Goal: Information Seeking & Learning: Learn about a topic

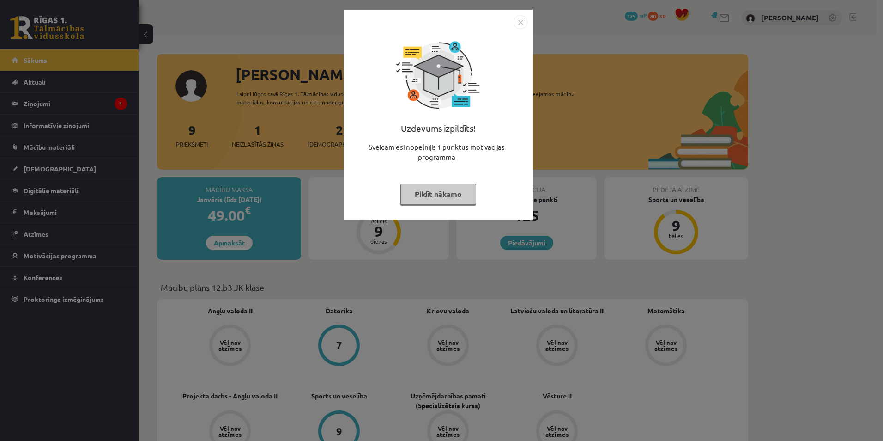
click at [452, 189] on button "Pildīt nākamo" at bounding box center [439, 193] width 76 height 21
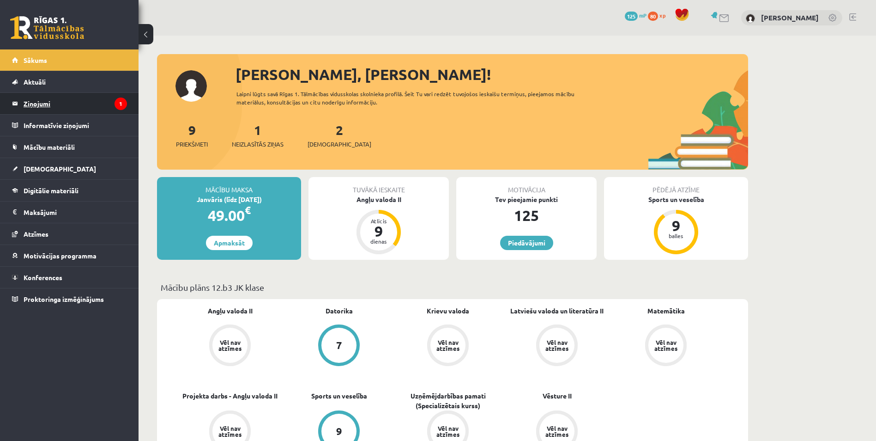
click at [79, 103] on legend "Ziņojumi 1" at bounding box center [75, 103] width 103 height 21
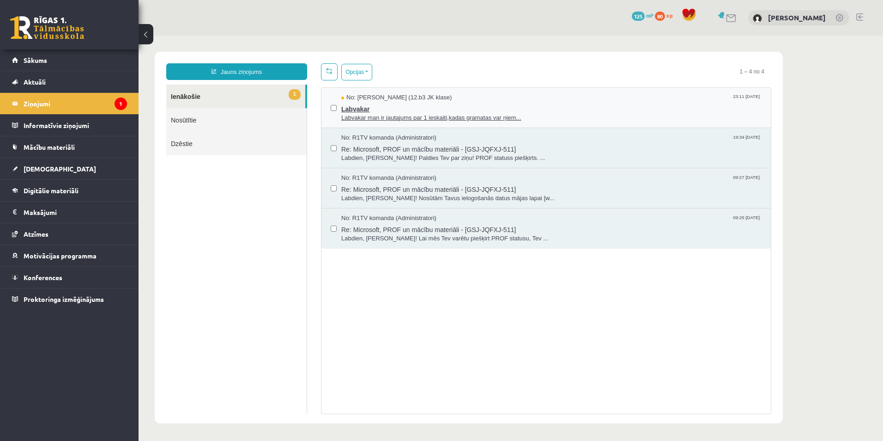
click at [379, 118] on span "Labvakar man ir jautajums par 1 ieskaiti,kadas gramatas var ņiem..." at bounding box center [551, 118] width 420 height 9
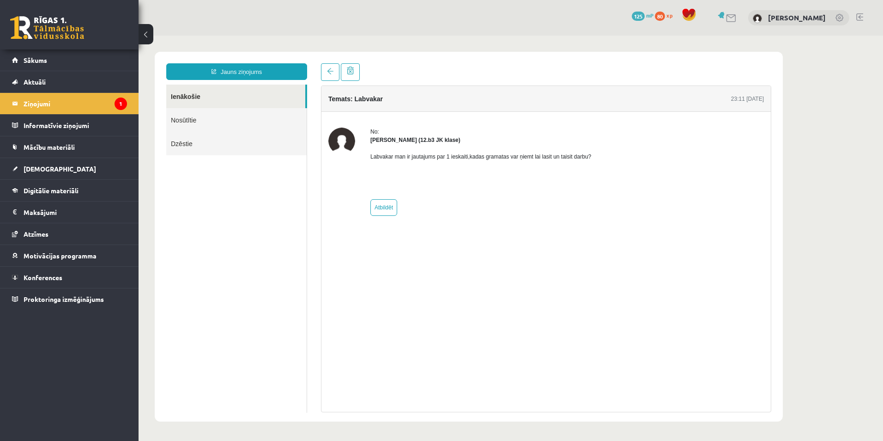
click at [253, 95] on link "Ienākošie" at bounding box center [235, 97] width 139 height 24
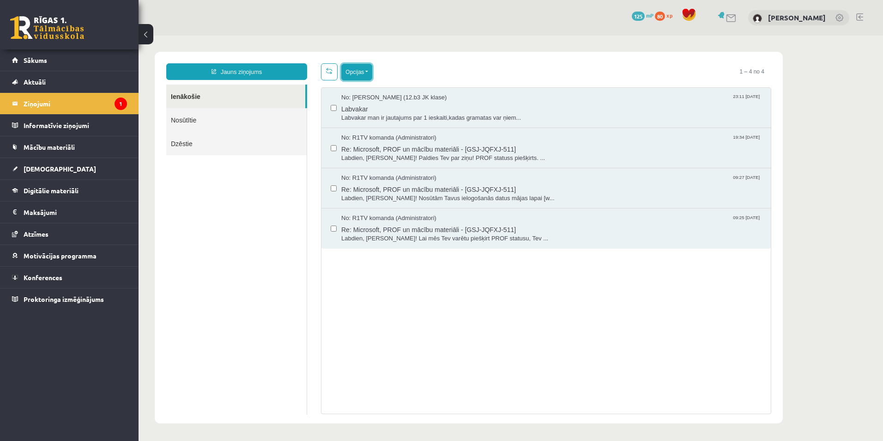
click at [367, 73] on button "Opcijas" at bounding box center [356, 72] width 31 height 17
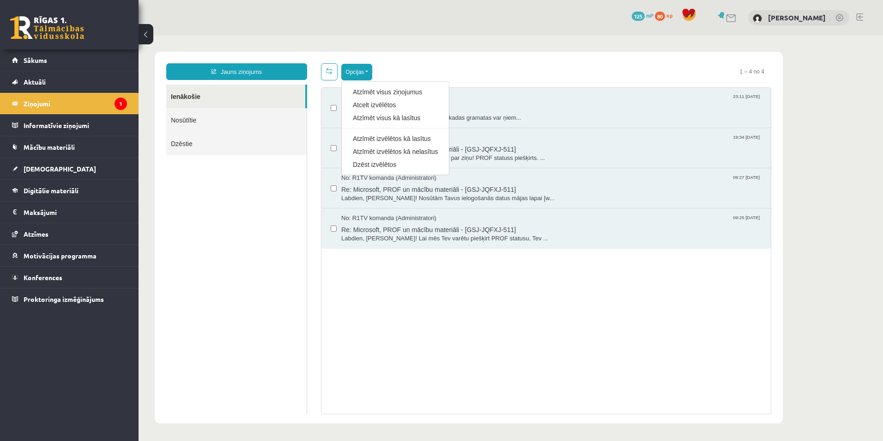
click at [376, 163] on link "Dzēst izvēlētos" at bounding box center [395, 164] width 85 height 9
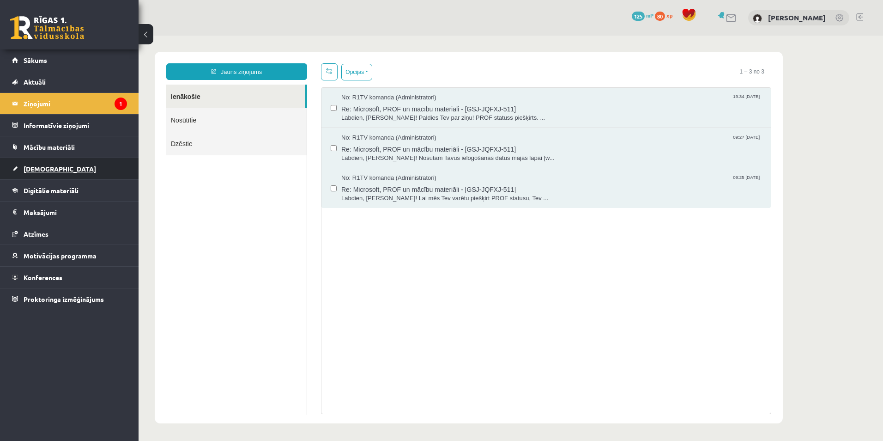
click at [67, 174] on link "[DEMOGRAPHIC_DATA]" at bounding box center [69, 168] width 115 height 21
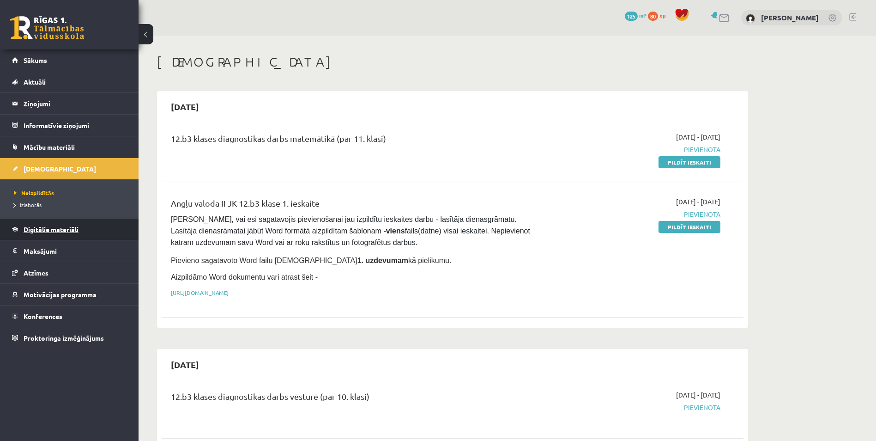
click at [70, 224] on link "Digitālie materiāli" at bounding box center [69, 229] width 115 height 21
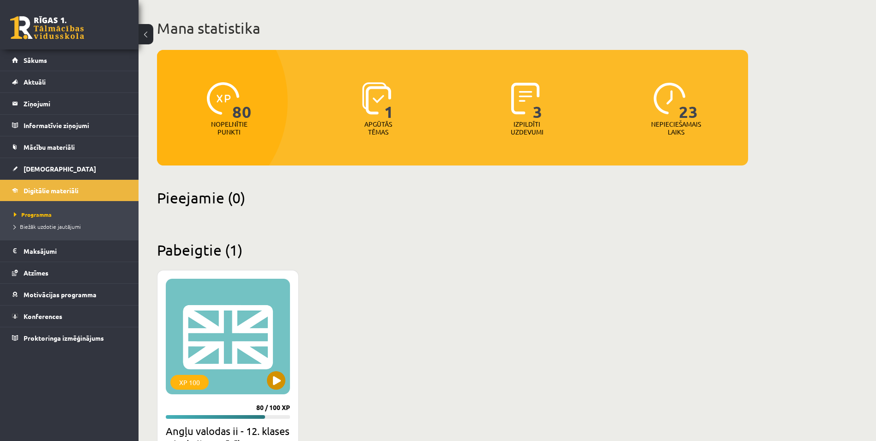
scroll to position [46, 0]
click at [238, 303] on div "XP 100" at bounding box center [228, 336] width 124 height 116
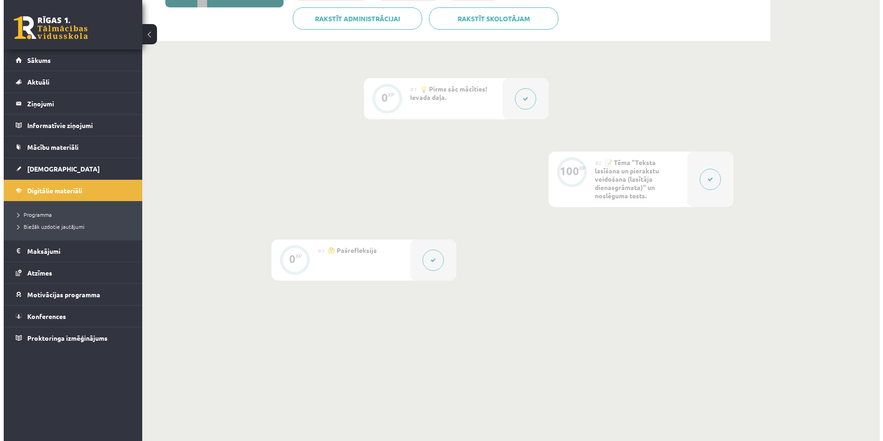
scroll to position [183, 0]
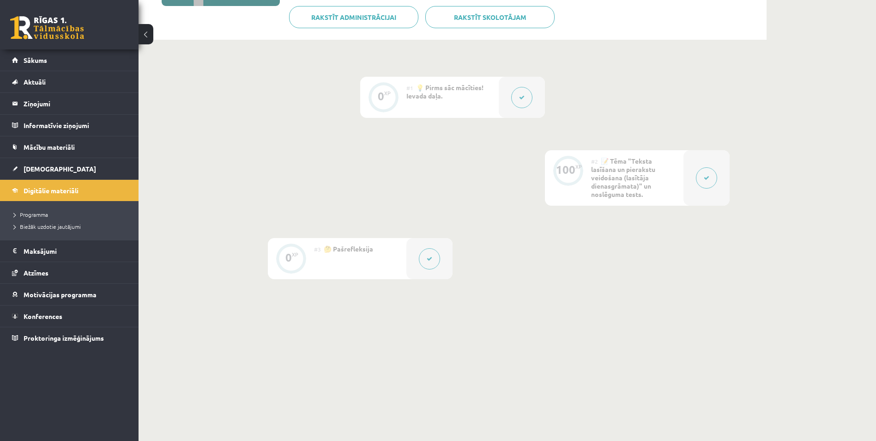
drag, startPoint x: 670, startPoint y: 180, endPoint x: 688, endPoint y: 179, distance: 17.6
click at [670, 180] on div "#2 📝 Tēma "Teksta lasīšana un pierakstu veidošana (lasītāja dienasgrāmata)" un …" at bounding box center [637, 177] width 92 height 55
click at [719, 177] on div at bounding box center [707, 177] width 46 height 55
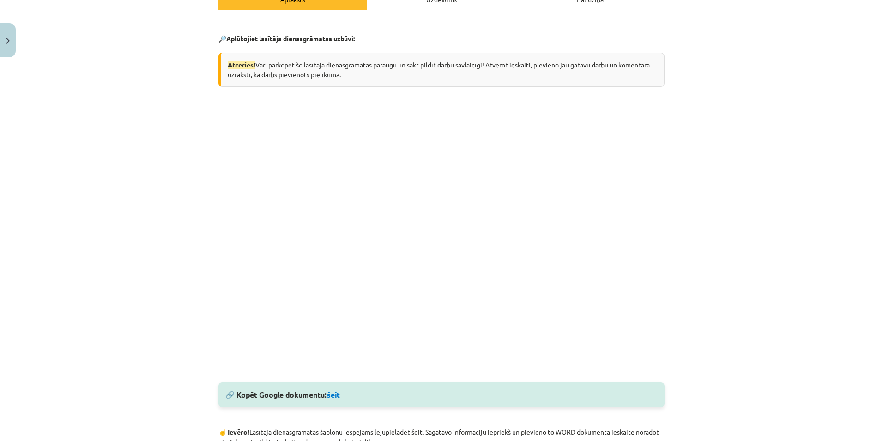
scroll to position [185, 0]
